Goal: Check status

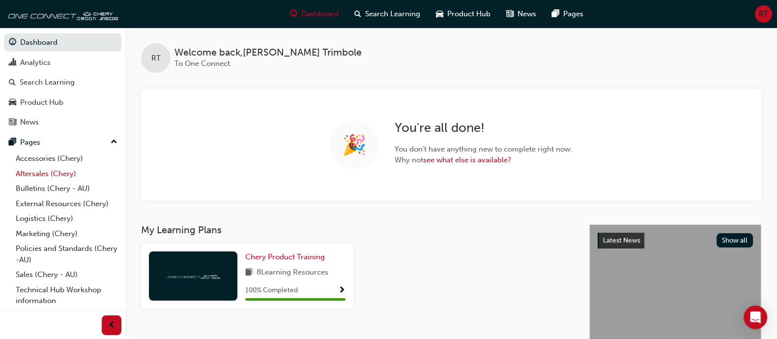
click at [36, 167] on link "Aftersales (Chery)" at bounding box center [67, 173] width 110 height 15
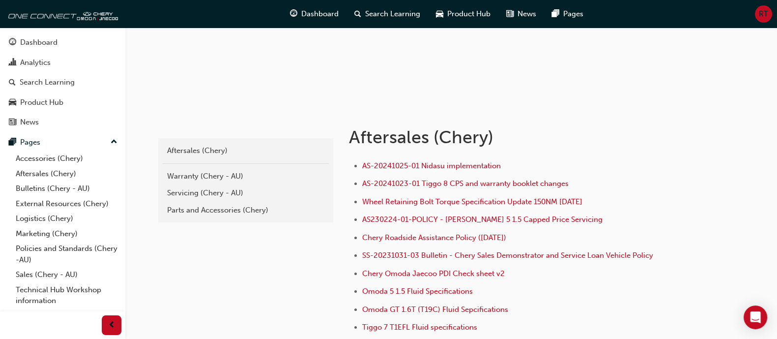
scroll to position [122, 0]
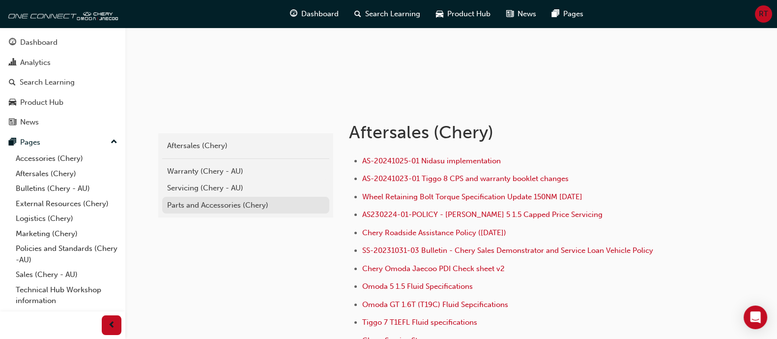
click at [301, 201] on div "Parts and Accessories (Chery)" at bounding box center [245, 205] width 157 height 11
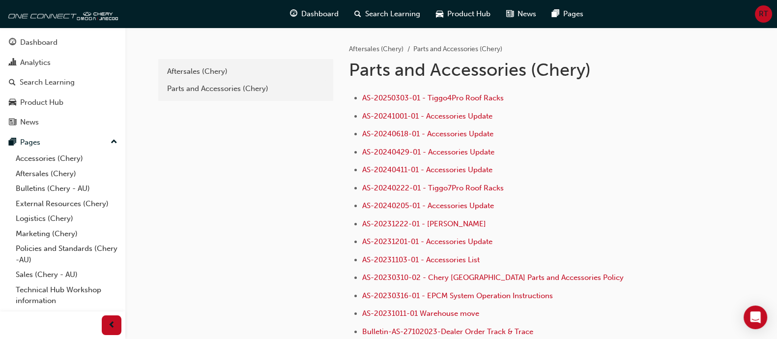
click at [191, 62] on div "Aftersales (Chery) Parts and Accessories (Chery)" at bounding box center [245, 80] width 175 height 42
click at [191, 69] on div "Aftersales (Chery)" at bounding box center [245, 71] width 157 height 11
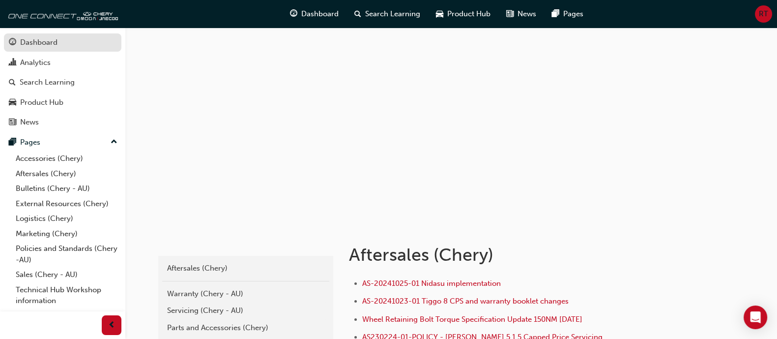
click at [65, 46] on div "Dashboard" at bounding box center [63, 42] width 108 height 12
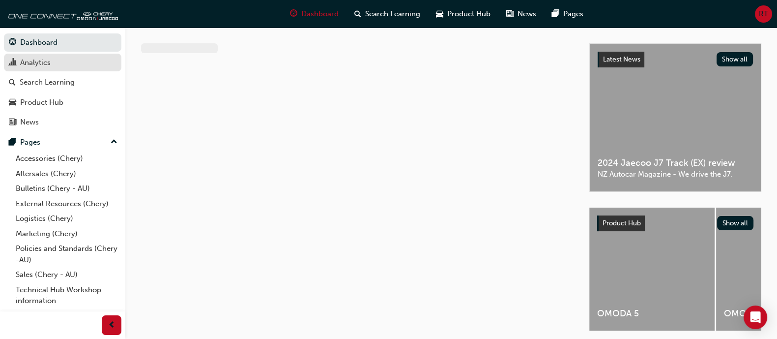
click at [69, 67] on div "Analytics" at bounding box center [63, 63] width 108 height 12
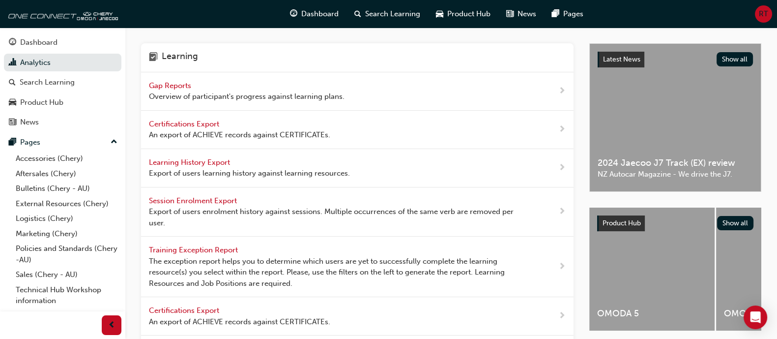
click at [170, 85] on span "Gap Reports" at bounding box center [171, 85] width 44 height 9
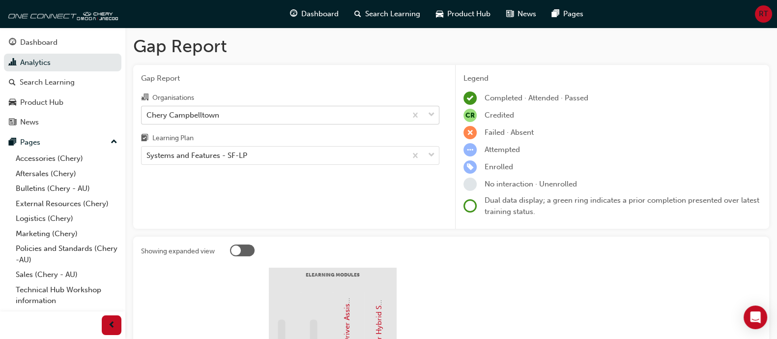
click at [258, 106] on div "Chery Campbelltown" at bounding box center [290, 115] width 298 height 19
click at [147, 110] on input "Organisations Chery [GEOGRAPHIC_DATA]" at bounding box center [146, 114] width 1 height 8
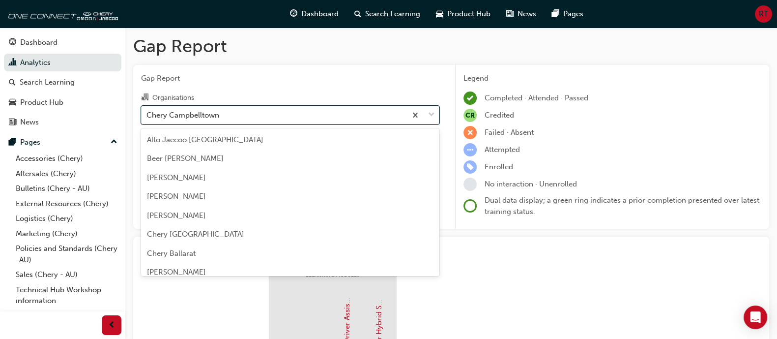
scroll to position [201, 0]
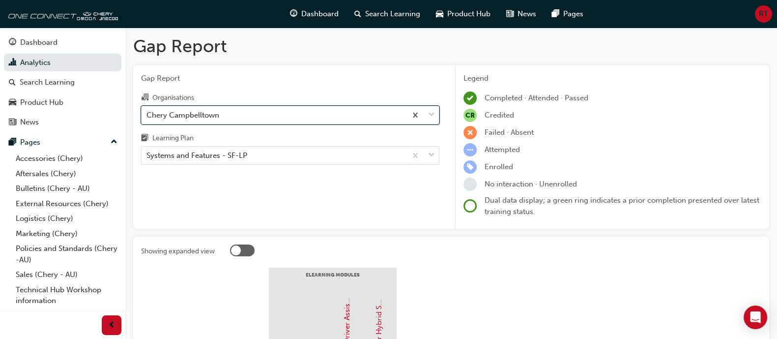
click at [252, 109] on div "Chery Campbelltown" at bounding box center [274, 114] width 265 height 17
click at [147, 110] on input "Organisations 0 results available. Select is focused ,type to refine list, pres…" at bounding box center [146, 114] width 1 height 8
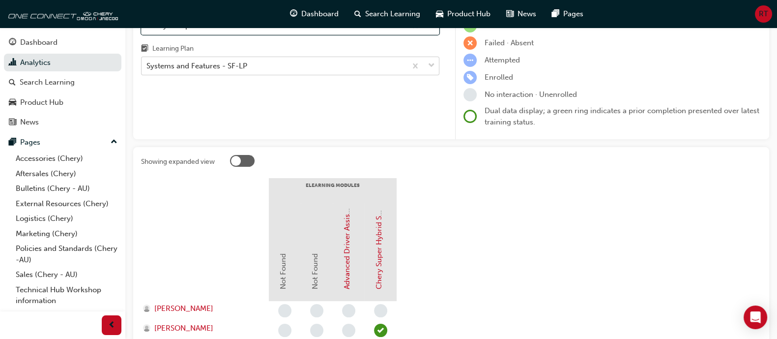
scroll to position [0, 0]
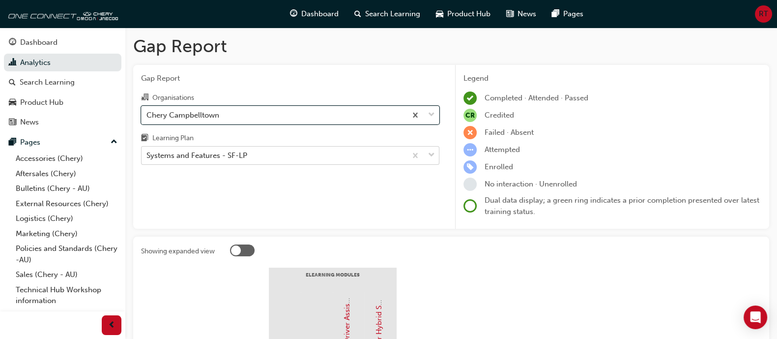
click at [257, 157] on div "Systems and Features - SF-LP" at bounding box center [274, 155] width 265 height 17
click at [147, 157] on input "Learning Plan Systems and Features - SF-LP" at bounding box center [146, 155] width 1 height 8
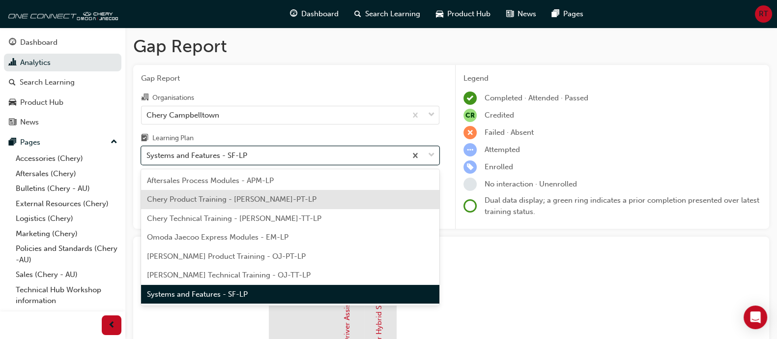
click at [285, 198] on div "Chery Product Training - [PERSON_NAME]-PT-LP" at bounding box center [290, 199] width 298 height 19
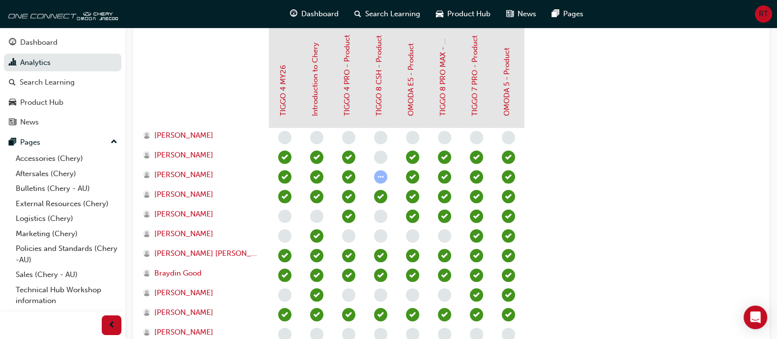
scroll to position [245, 0]
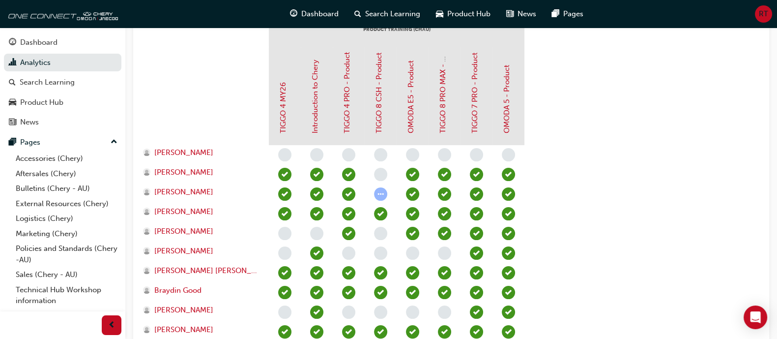
click at [593, 162] on section "PRODUCT TRAINING ([PERSON_NAME]) TIGGO 4 MY26 Introduction to [PERSON_NAME] 4 P…" at bounding box center [451, 339] width 620 height 634
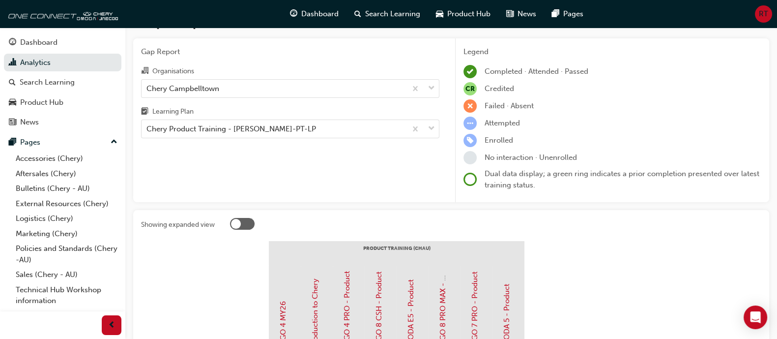
scroll to position [0, 0]
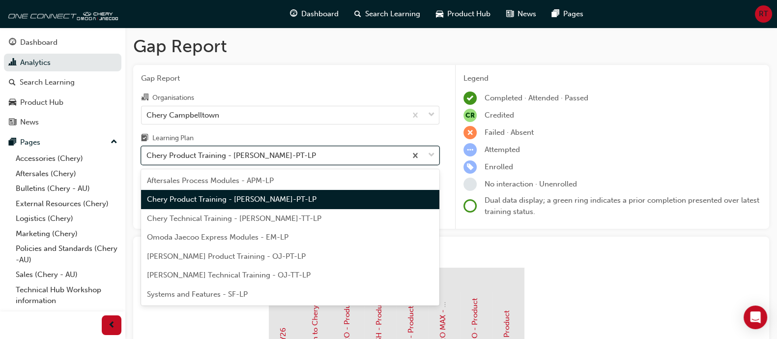
click at [309, 156] on div "Chery Product Training - [PERSON_NAME]-PT-LP" at bounding box center [274, 155] width 265 height 17
click at [147, 156] on input "Learning Plan option Chery Product Training - [PERSON_NAME]-PT-LP, selected. op…" at bounding box center [146, 155] width 1 height 8
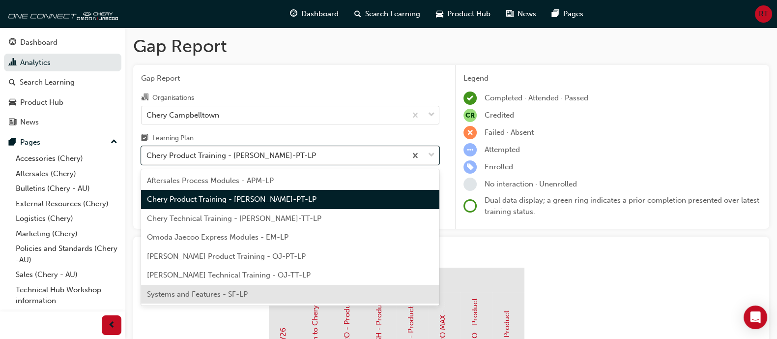
click at [268, 294] on div "Systems and Features - SF-LP" at bounding box center [290, 294] width 298 height 19
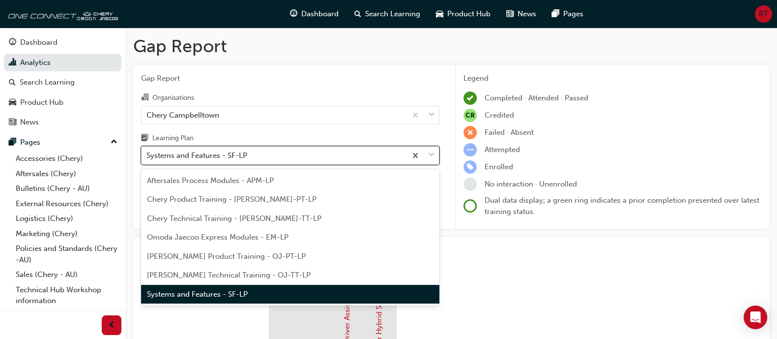
click at [341, 163] on div "Systems and Features - SF-LP" at bounding box center [274, 155] width 265 height 17
click at [147, 159] on input "Learning Plan option Systems and Features - SF-LP, selected. option Systems and…" at bounding box center [146, 155] width 1 height 8
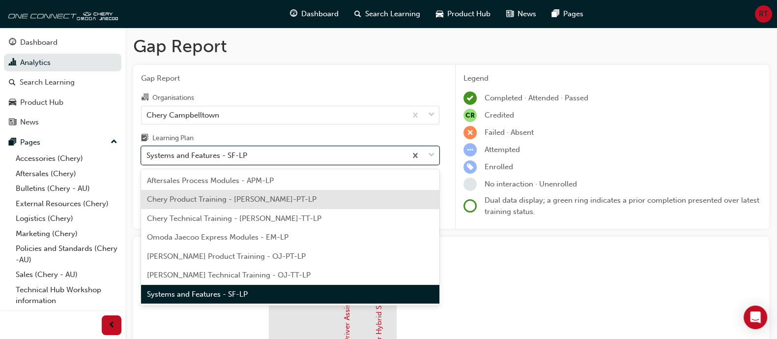
click at [294, 200] on div "Chery Product Training - [PERSON_NAME]-PT-LP" at bounding box center [290, 199] width 298 height 19
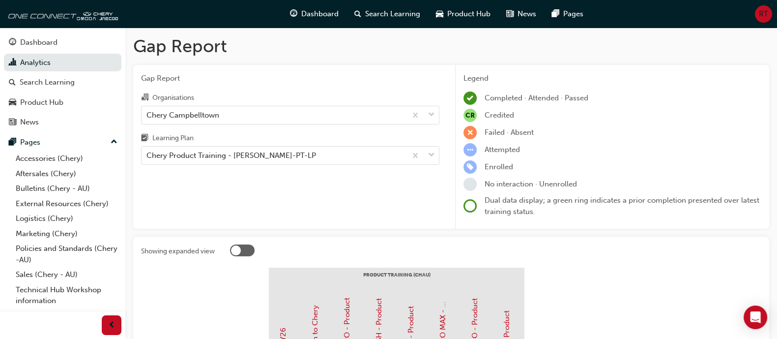
click at [378, 194] on div "Gap Report Organisations Chery Campbelltown Learning Plan Chery Product Trainin…" at bounding box center [290, 147] width 314 height 164
click at [384, 200] on div "Gap Report Organisations Chery Campbelltown Learning Plan Chery Product Trainin…" at bounding box center [290, 147] width 314 height 164
drag, startPoint x: 585, startPoint y: 307, endPoint x: 587, endPoint y: 302, distance: 5.8
click at [320, 193] on div "Gap Report Organisations Chery Campbelltown Learning Plan Chery Product Trainin…" at bounding box center [290, 147] width 314 height 164
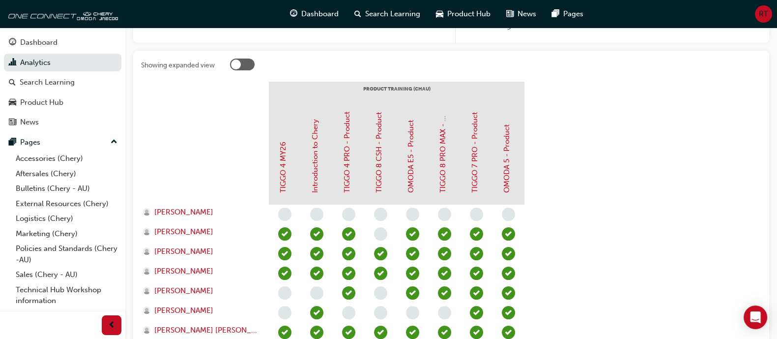
scroll to position [307, 0]
